Goal: Task Accomplishment & Management: Use online tool/utility

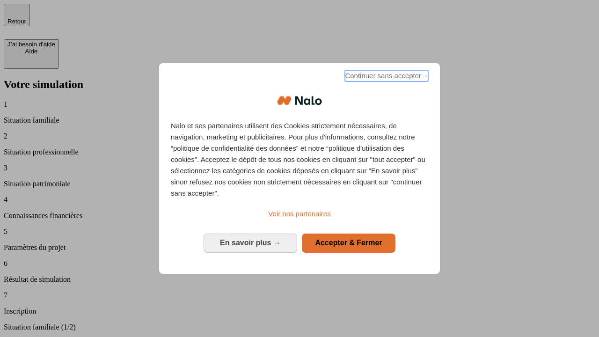
click at [386, 77] on span "Continuer sans accepter →" at bounding box center [386, 75] width 83 height 11
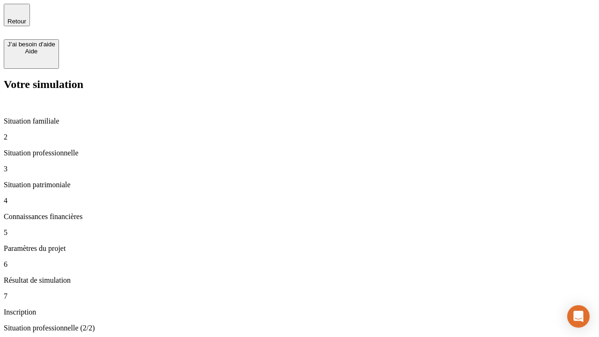
type input "30 000"
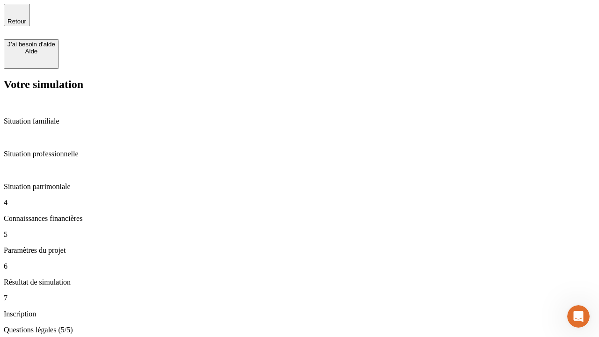
type input "25"
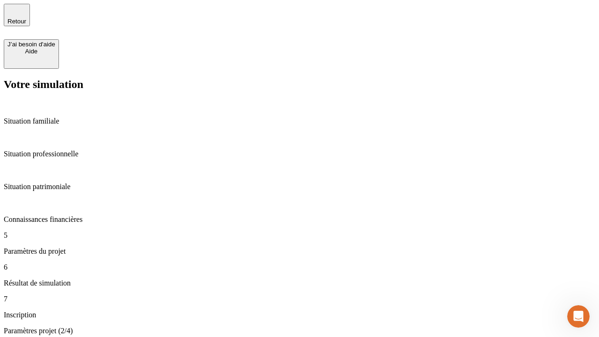
type input "1 000"
type input "640"
